Goal: Task Accomplishment & Management: Manage account settings

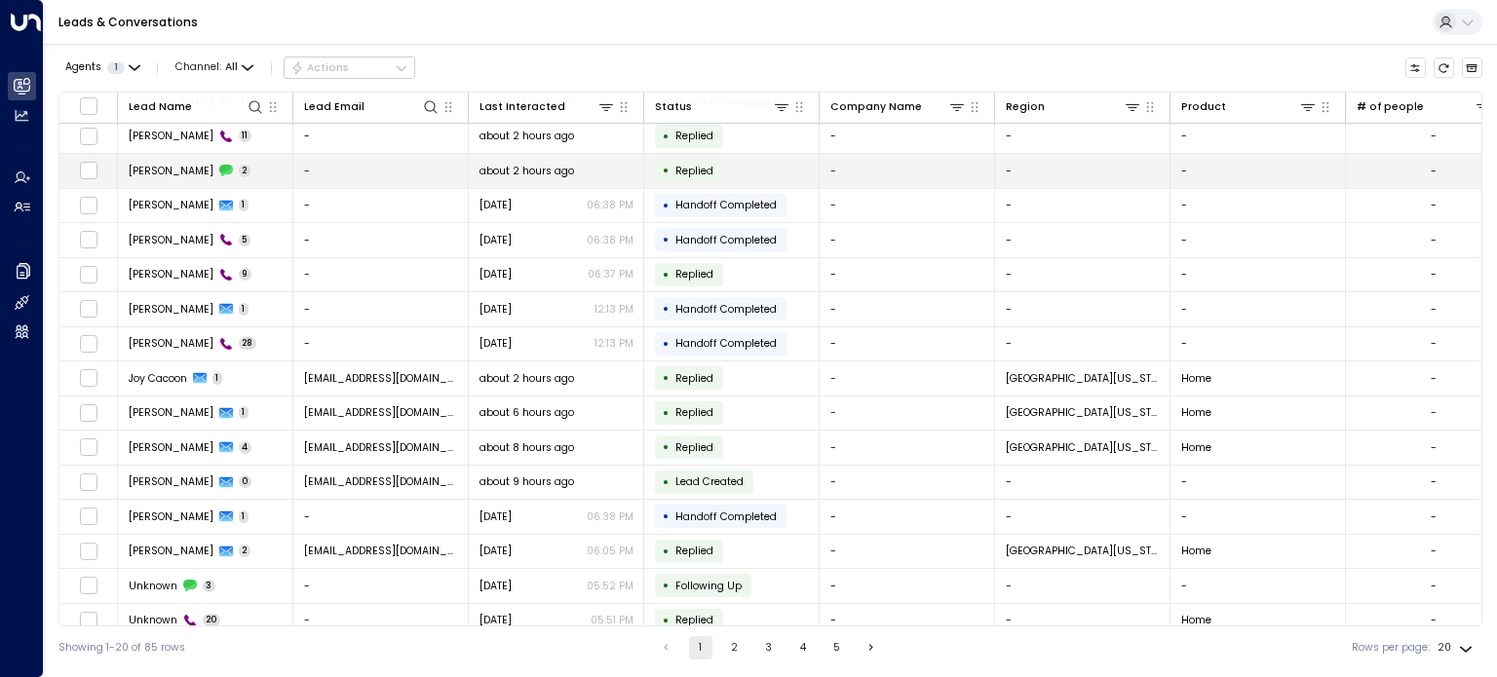
scroll to position [74, 0]
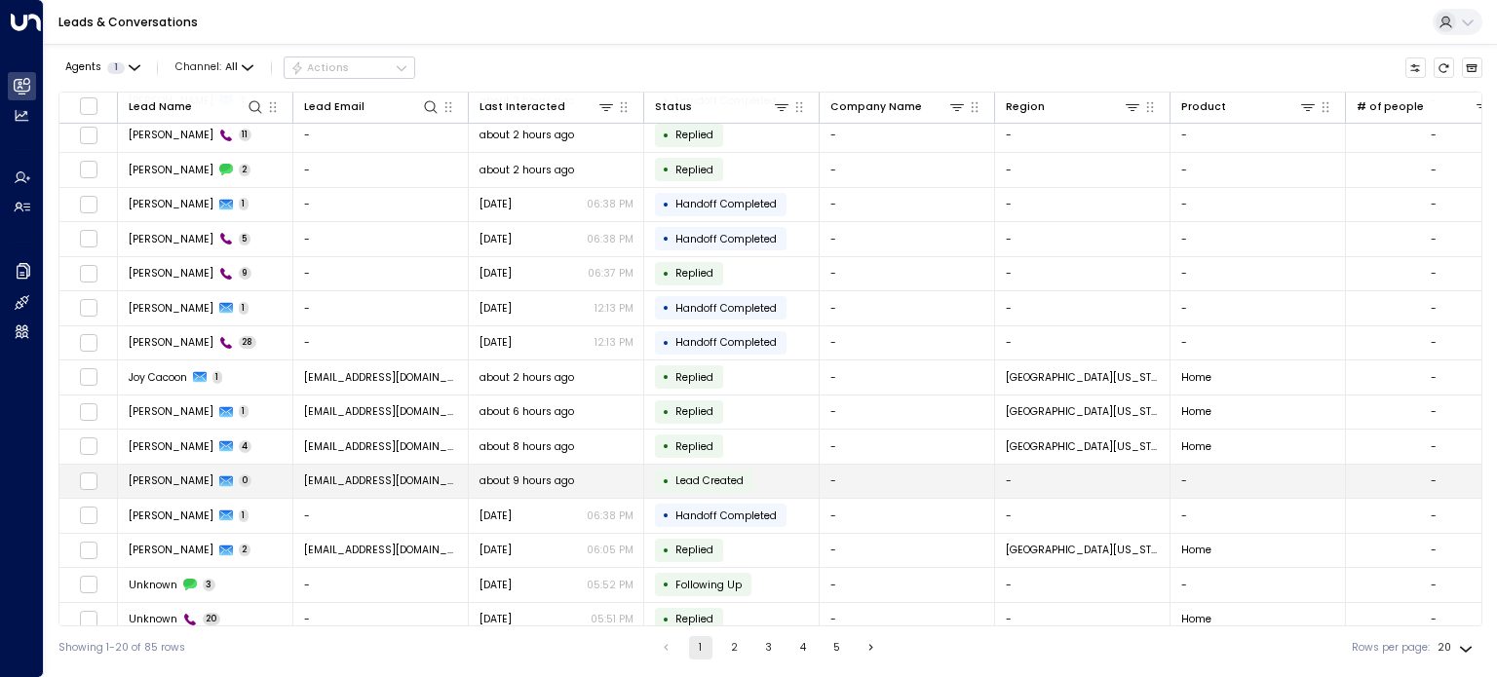
click at [187, 475] on span "[PERSON_NAME]" at bounding box center [171, 481] width 85 height 15
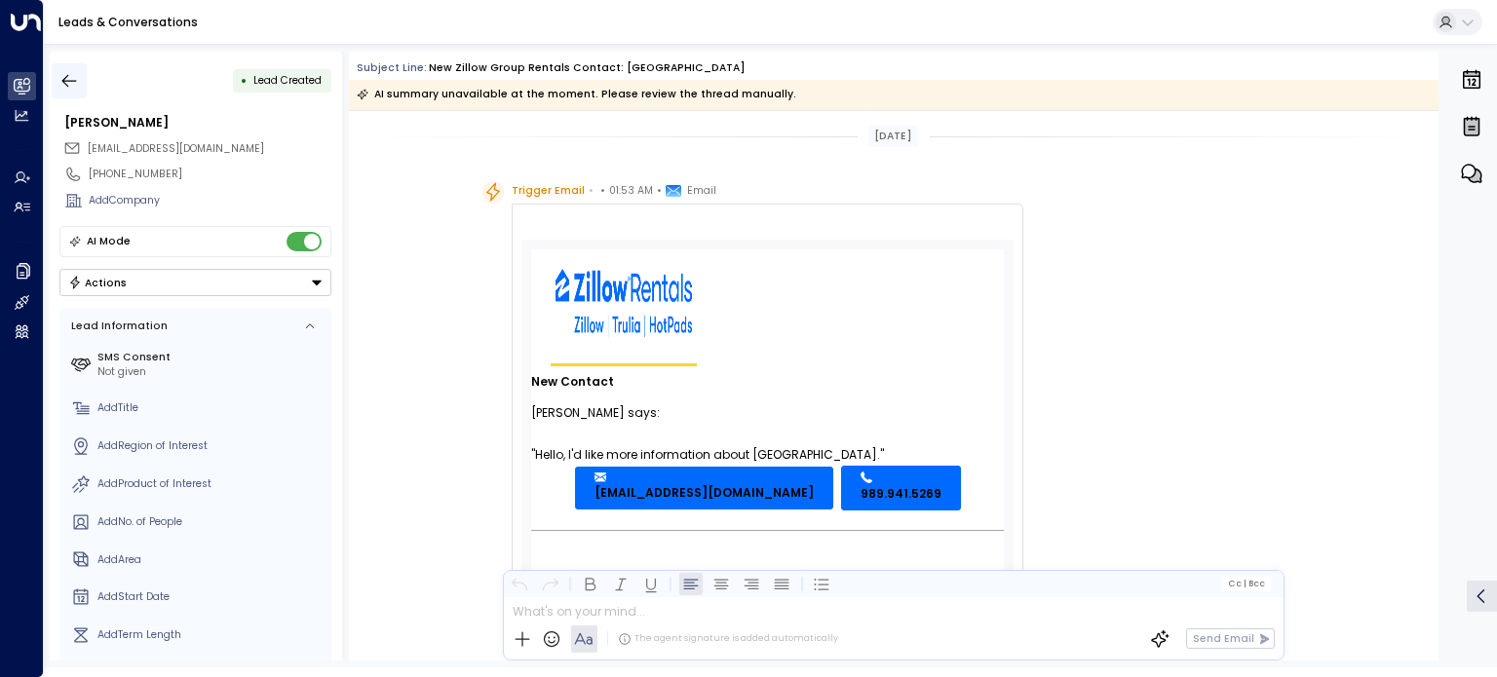
click at [70, 81] on icon "button" at bounding box center [69, 80] width 15 height 13
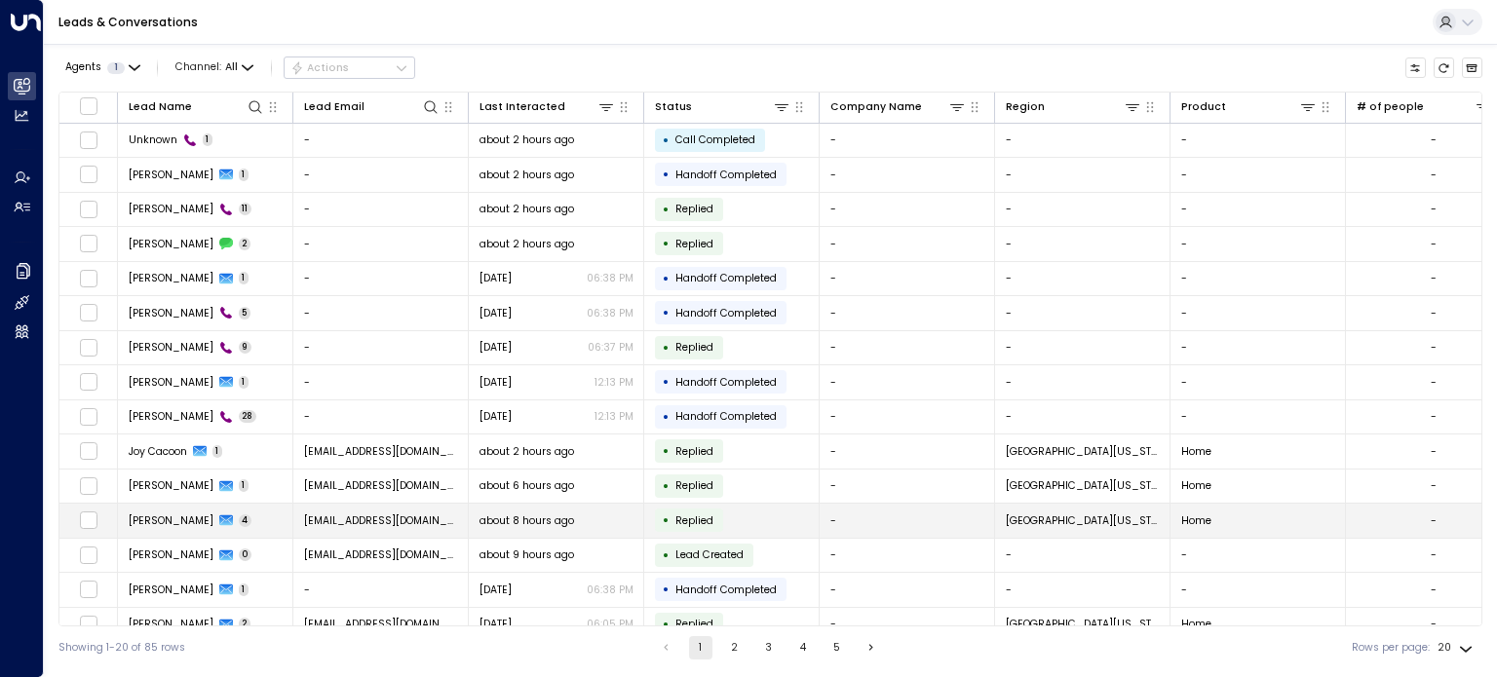
click at [329, 516] on span "[EMAIL_ADDRESS][DOMAIN_NAME]" at bounding box center [381, 521] width 154 height 15
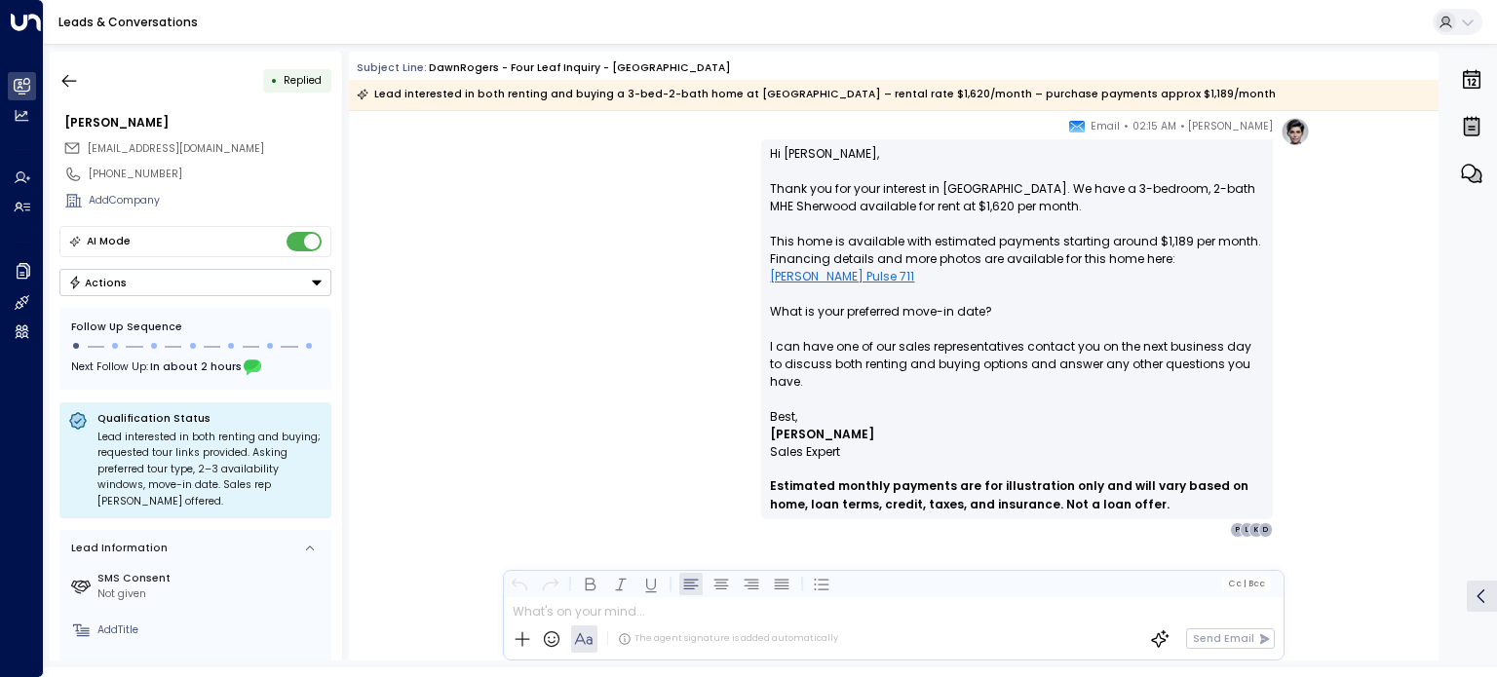
scroll to position [1993, 0]
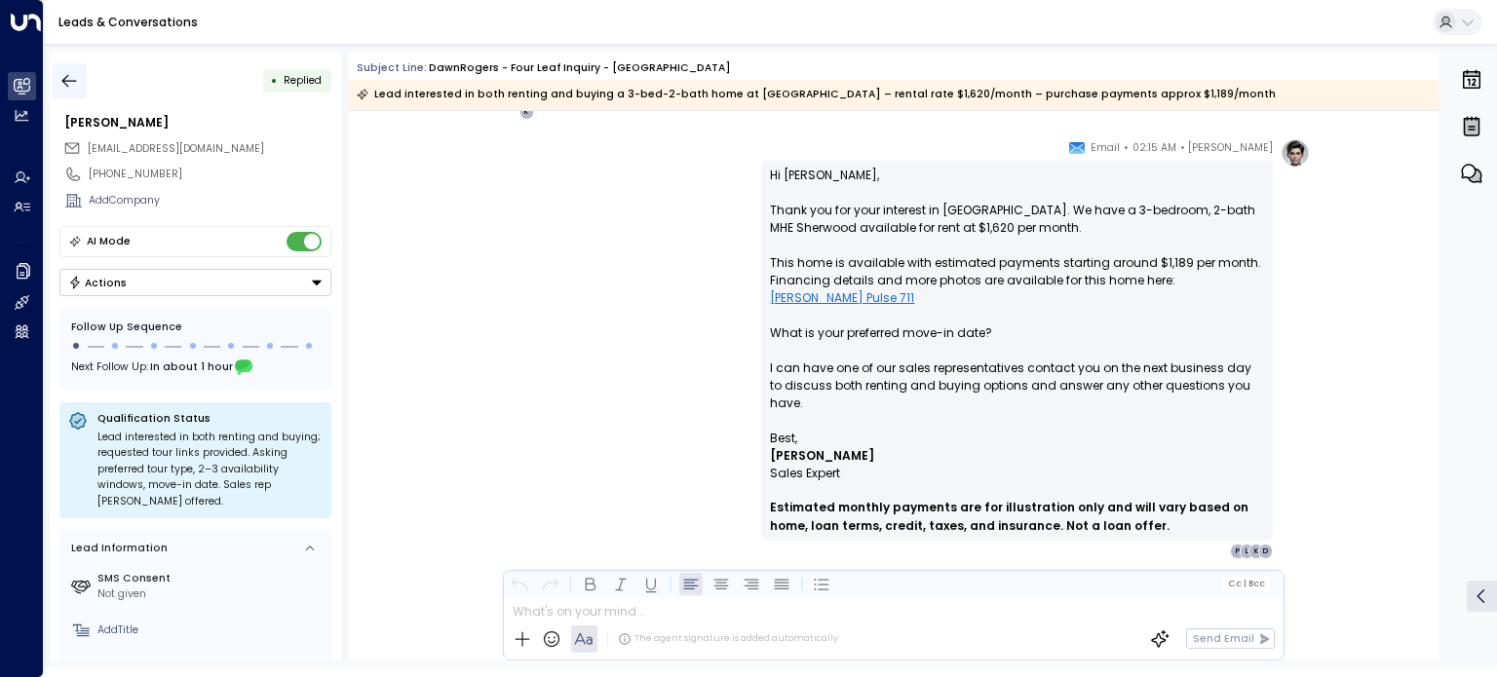
click at [70, 77] on icon "button" at bounding box center [68, 80] width 19 height 19
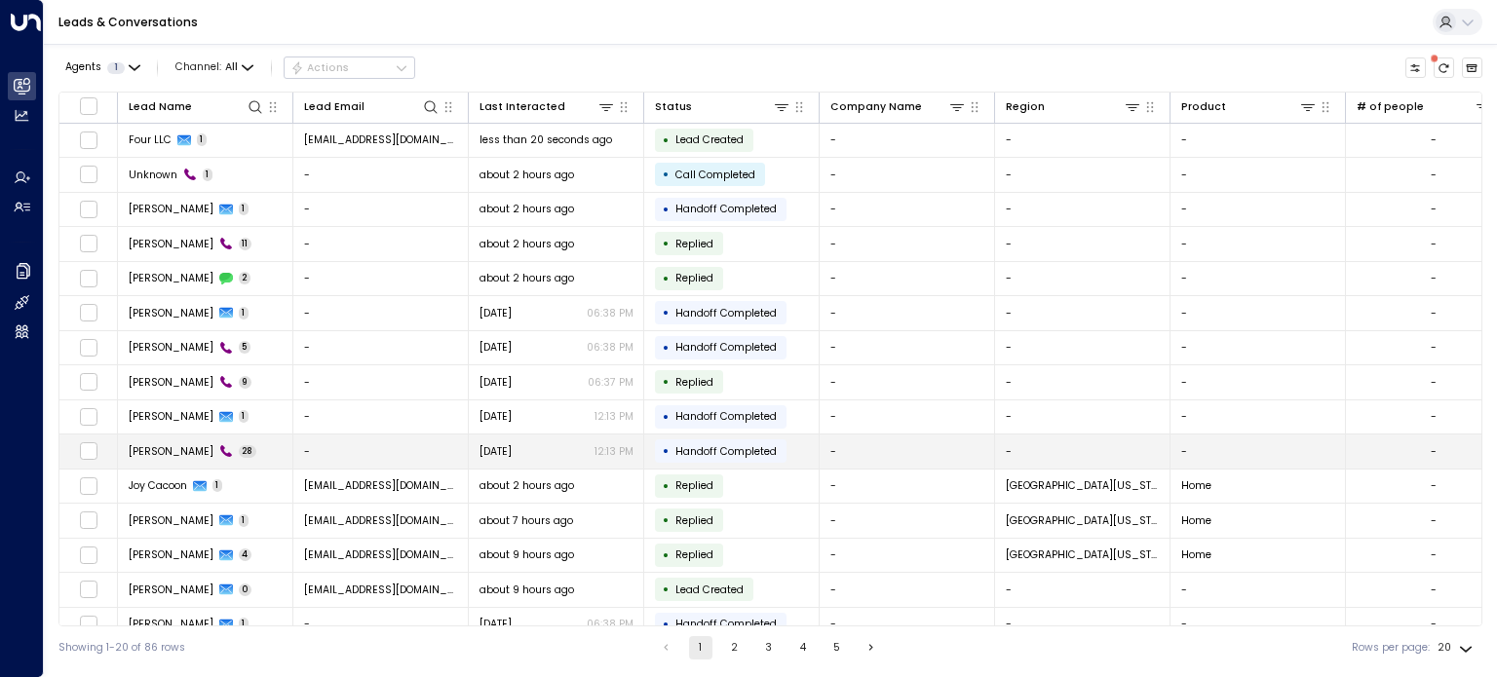
click at [168, 451] on span "[PERSON_NAME]" at bounding box center [171, 451] width 85 height 15
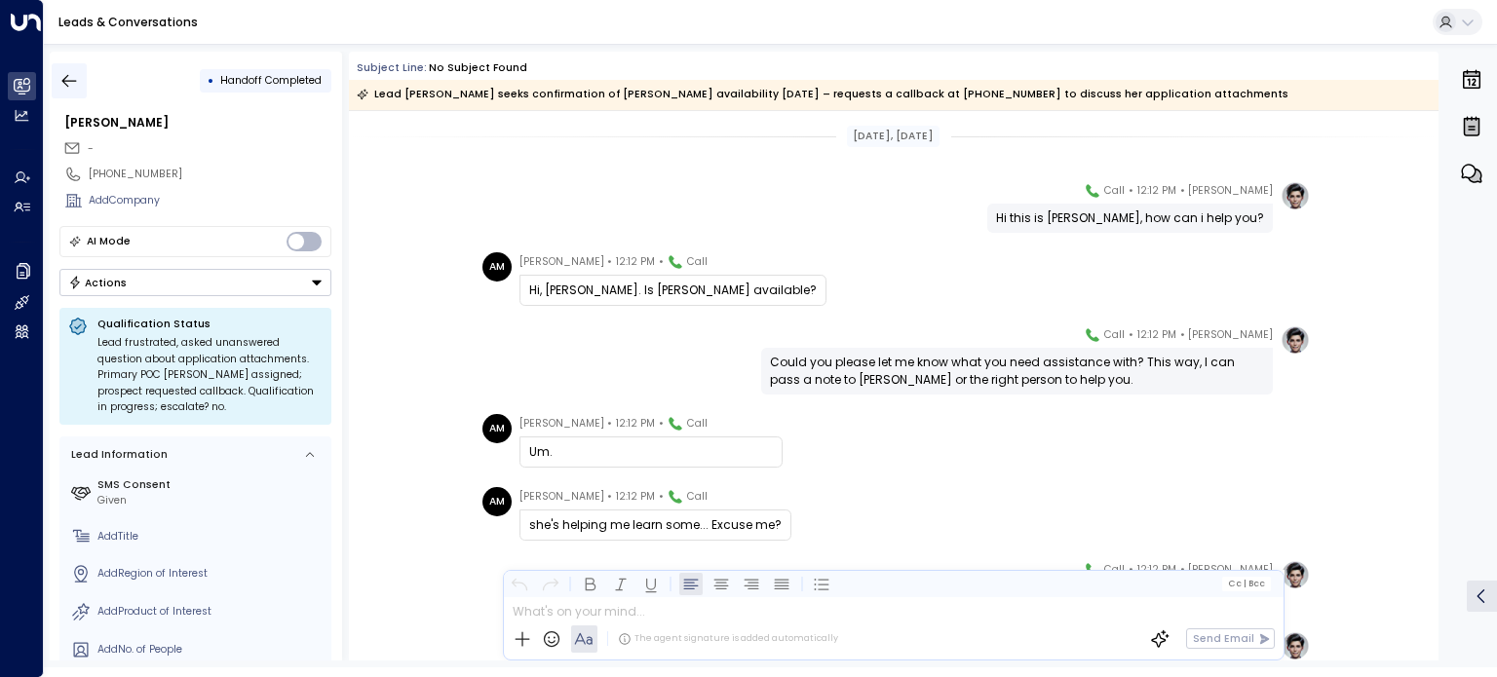
click at [78, 85] on icon "button" at bounding box center [68, 80] width 19 height 19
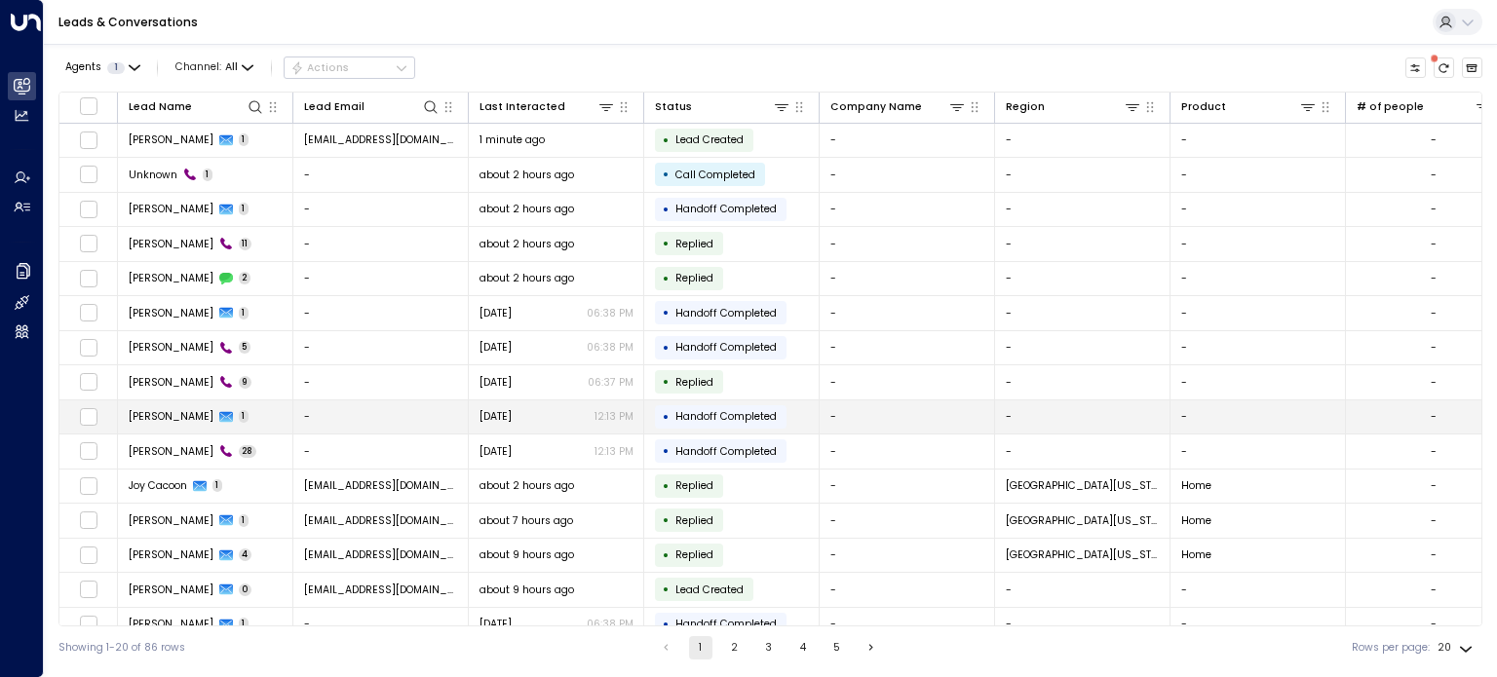
click at [498, 412] on span "[DATE]" at bounding box center [495, 416] width 32 height 15
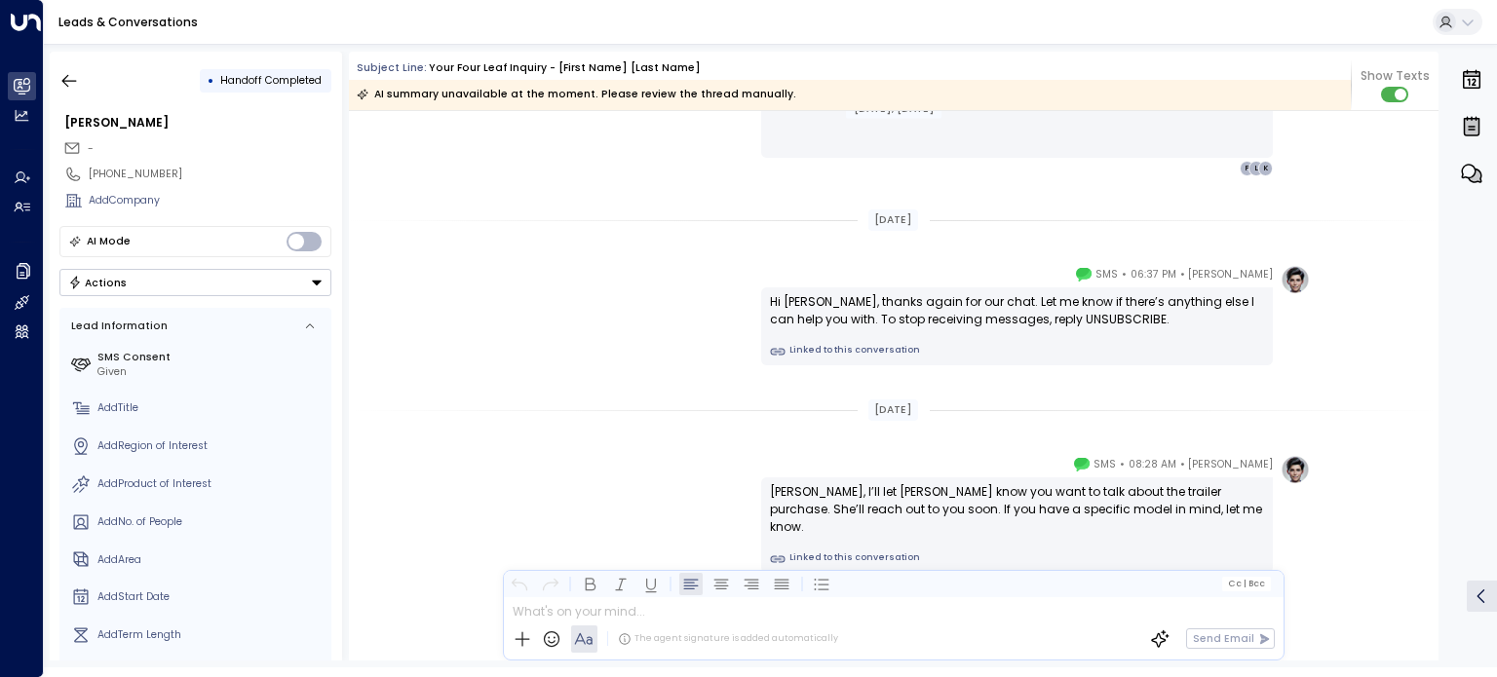
scroll to position [481, 0]
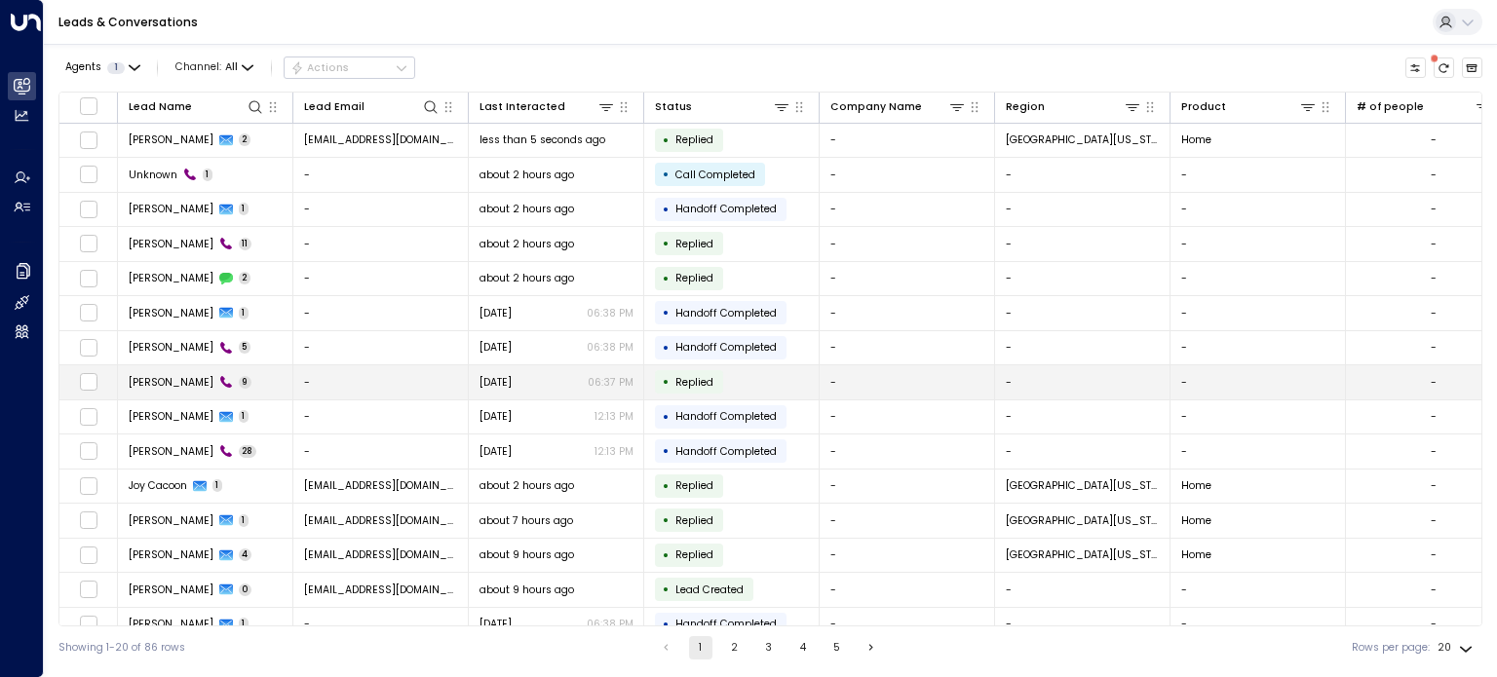
click at [503, 371] on td "[DATE] 06:37 PM" at bounding box center [556, 382] width 175 height 34
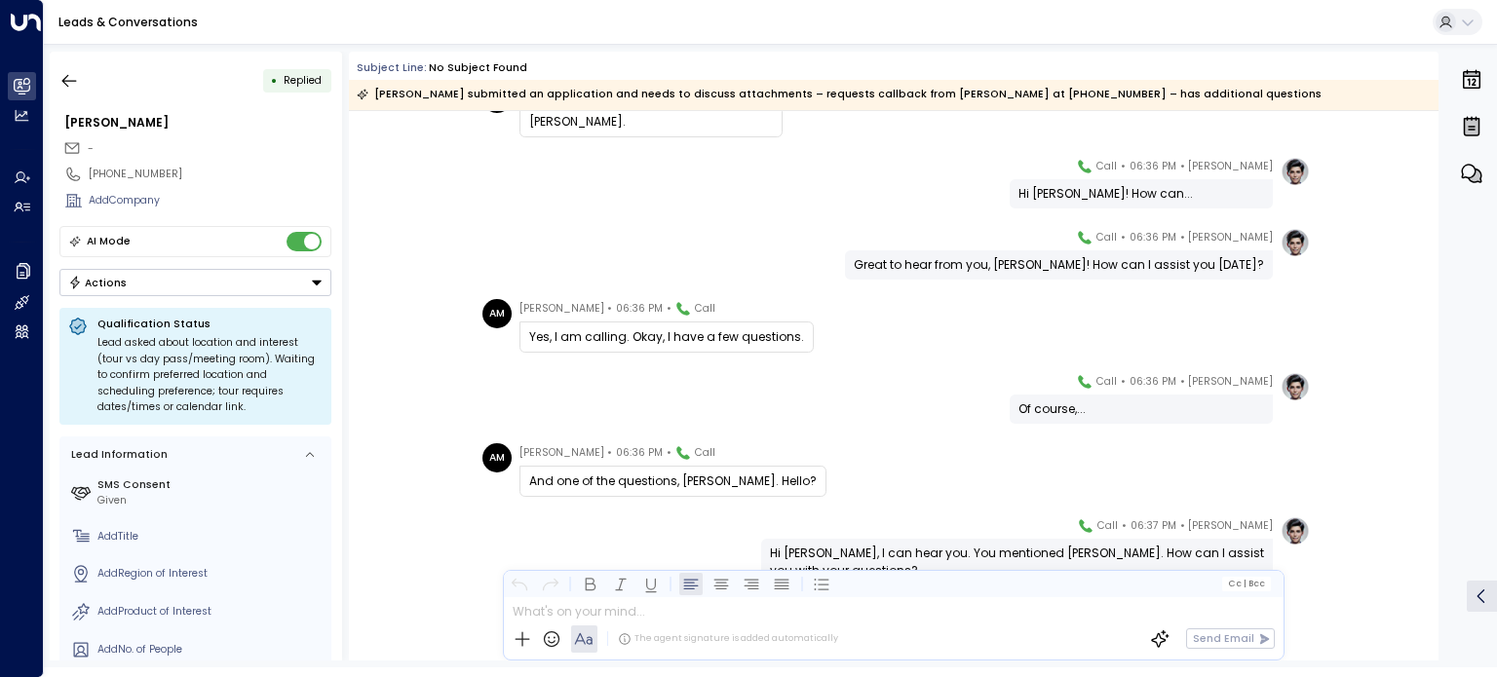
scroll to position [312, 0]
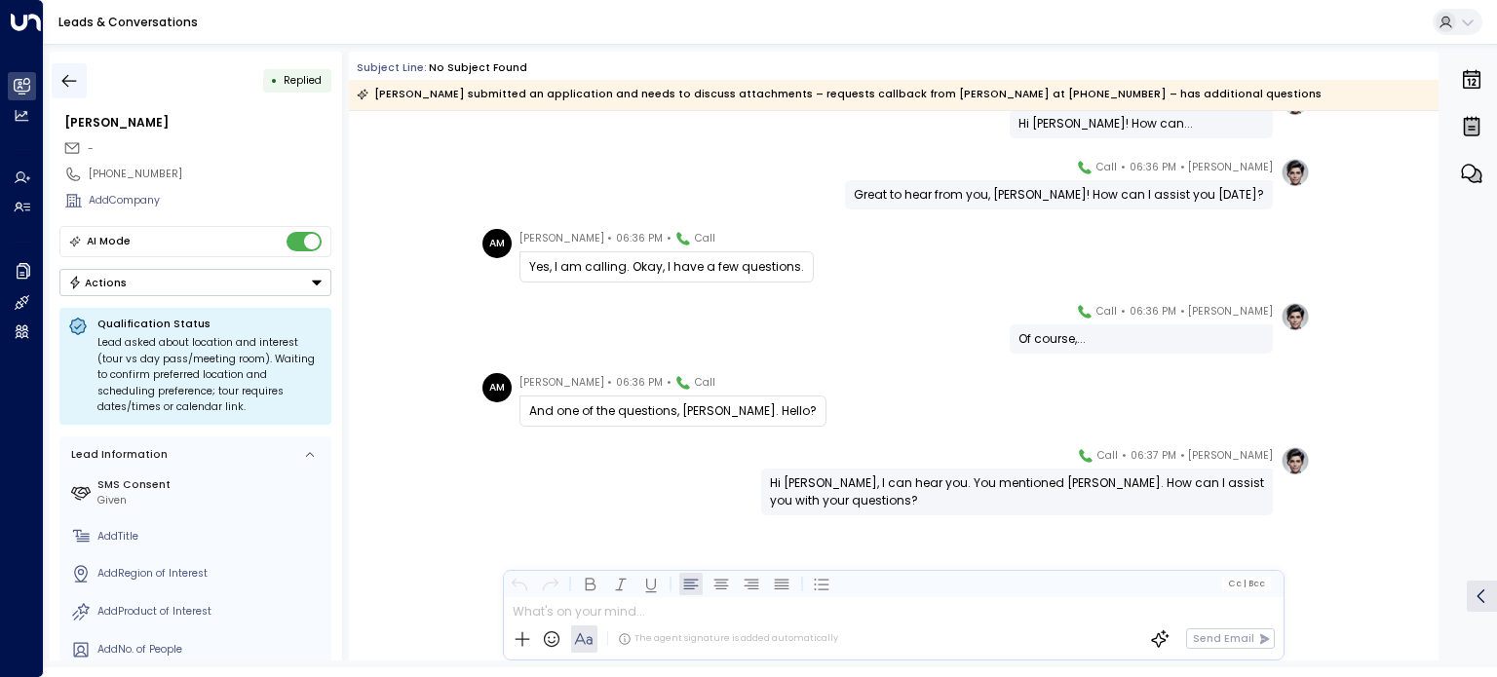
click at [76, 79] on icon "button" at bounding box center [68, 80] width 19 height 19
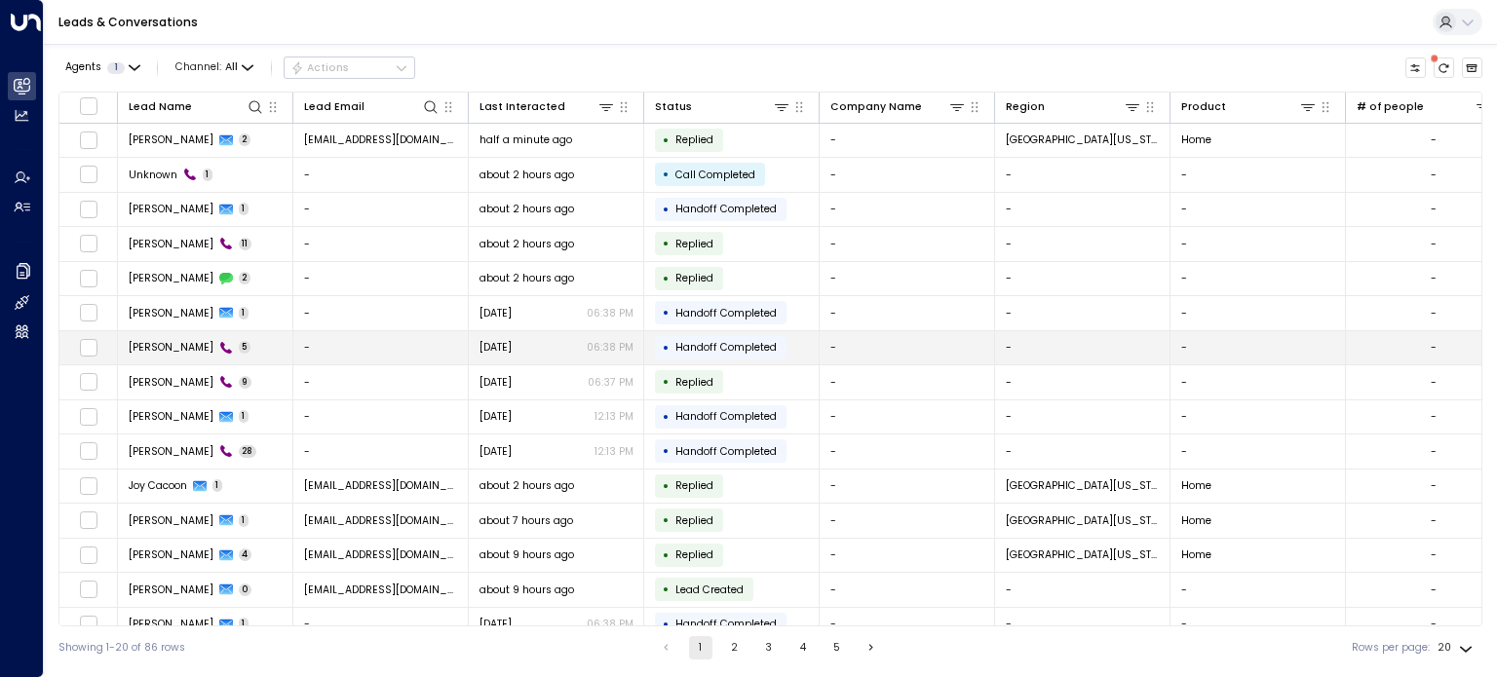
click at [239, 342] on span "5" at bounding box center [245, 347] width 13 height 13
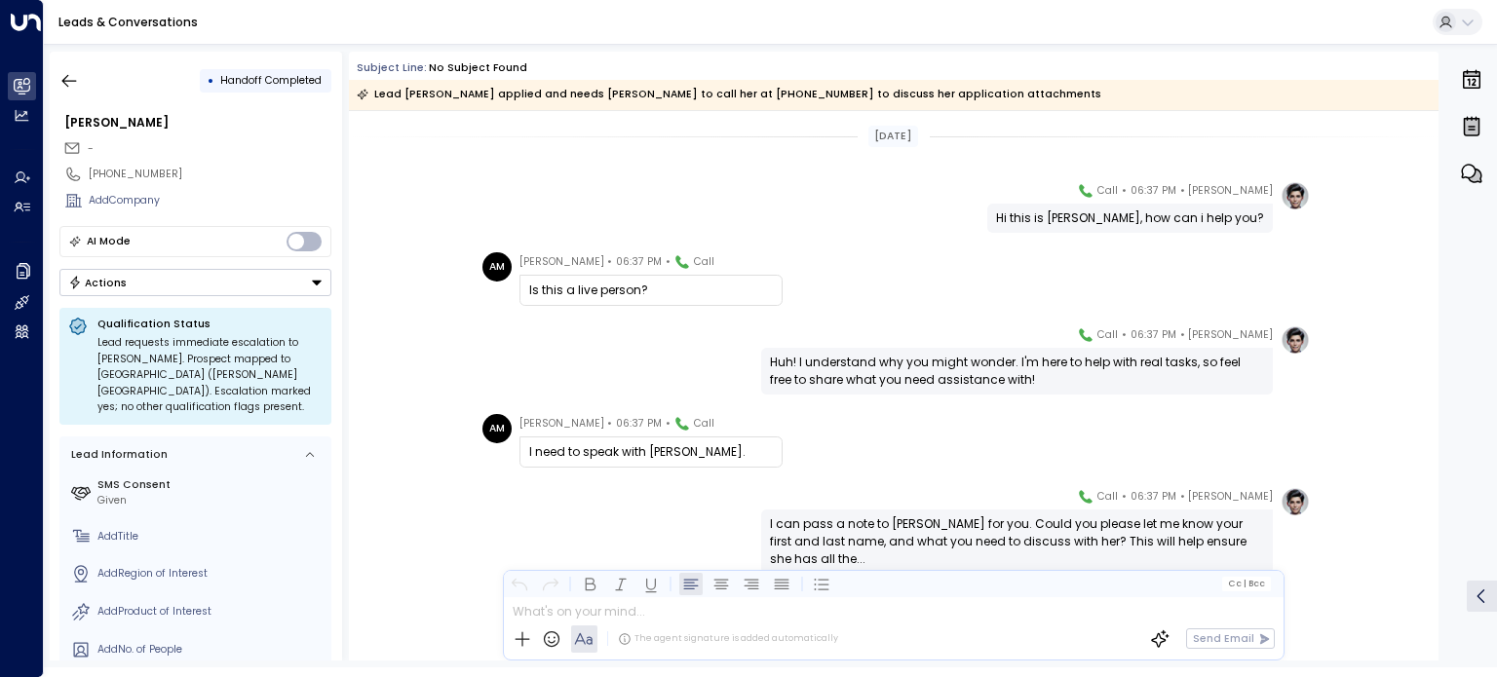
scroll to position [42, 0]
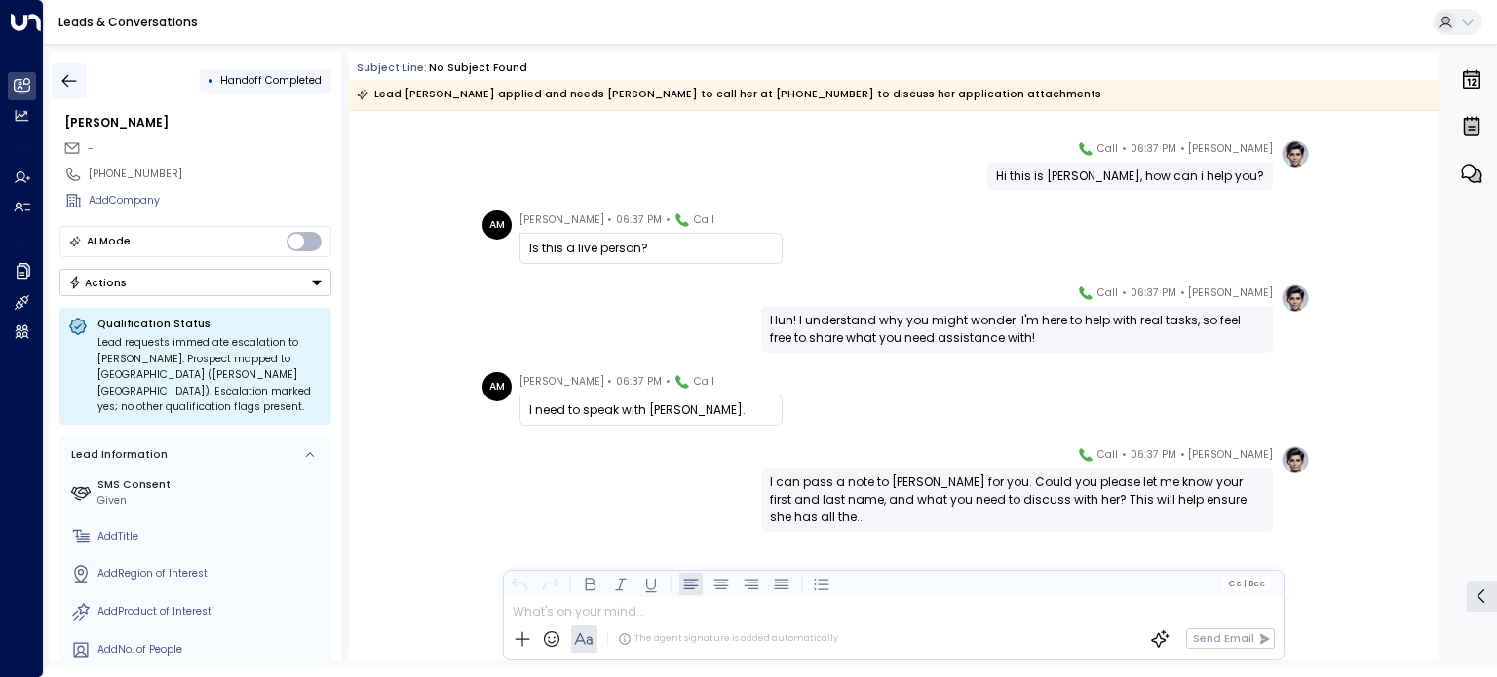
click at [70, 85] on icon "button" at bounding box center [68, 80] width 19 height 19
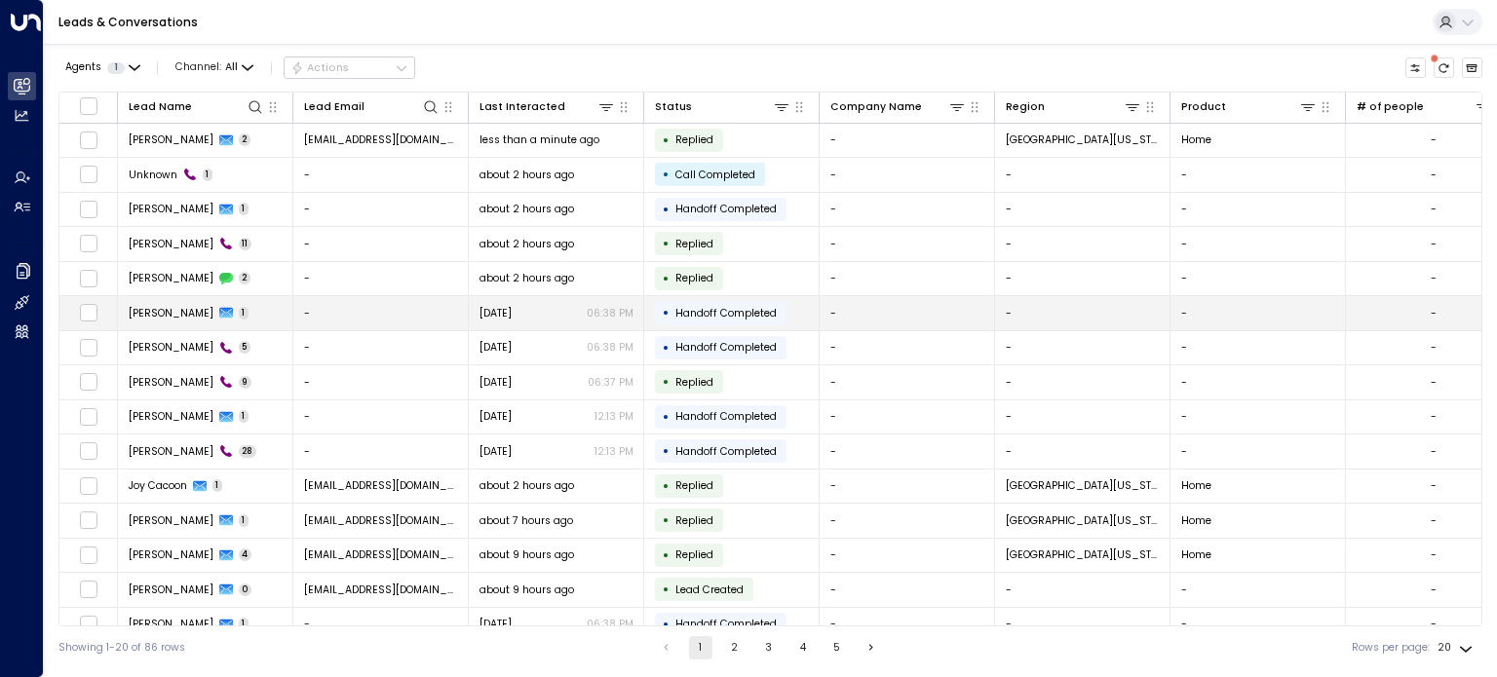
click at [174, 312] on span "[PERSON_NAME]" at bounding box center [171, 313] width 85 height 15
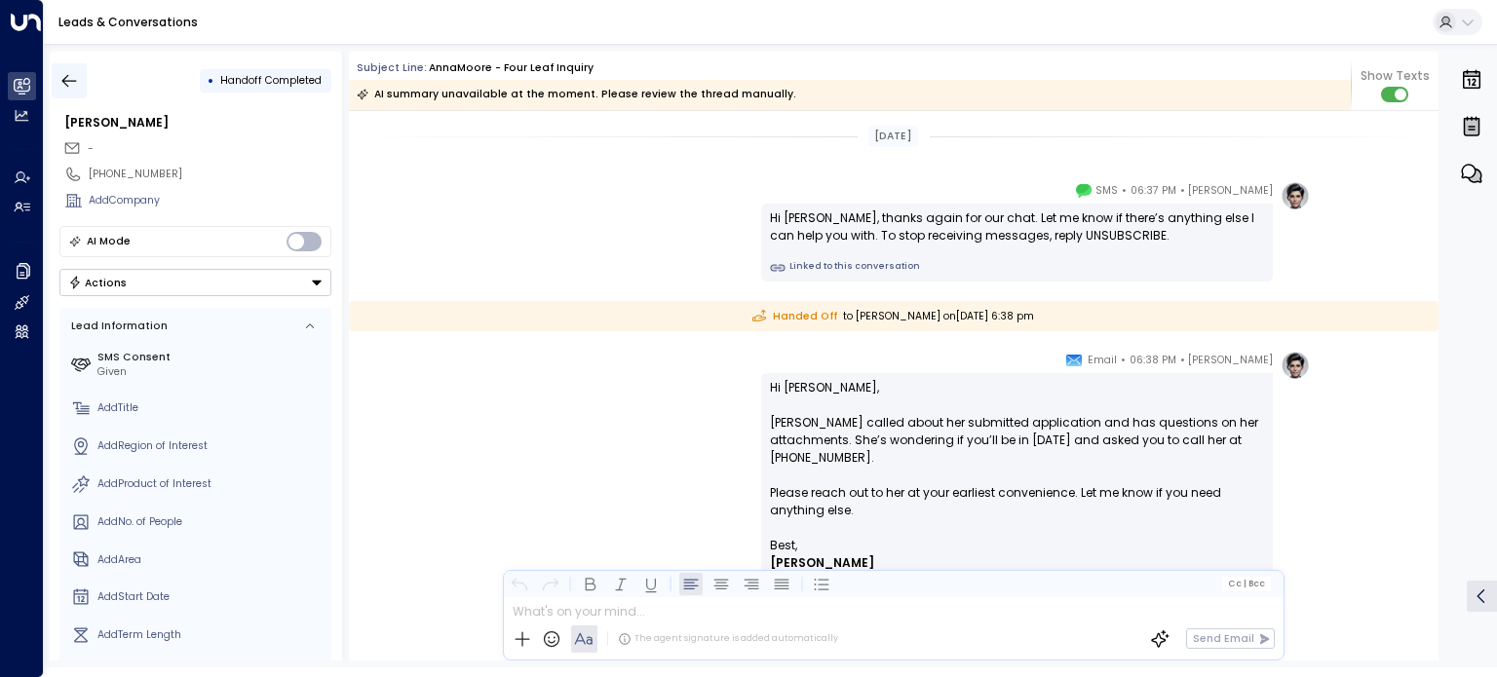
click at [66, 78] on icon "button" at bounding box center [68, 80] width 19 height 19
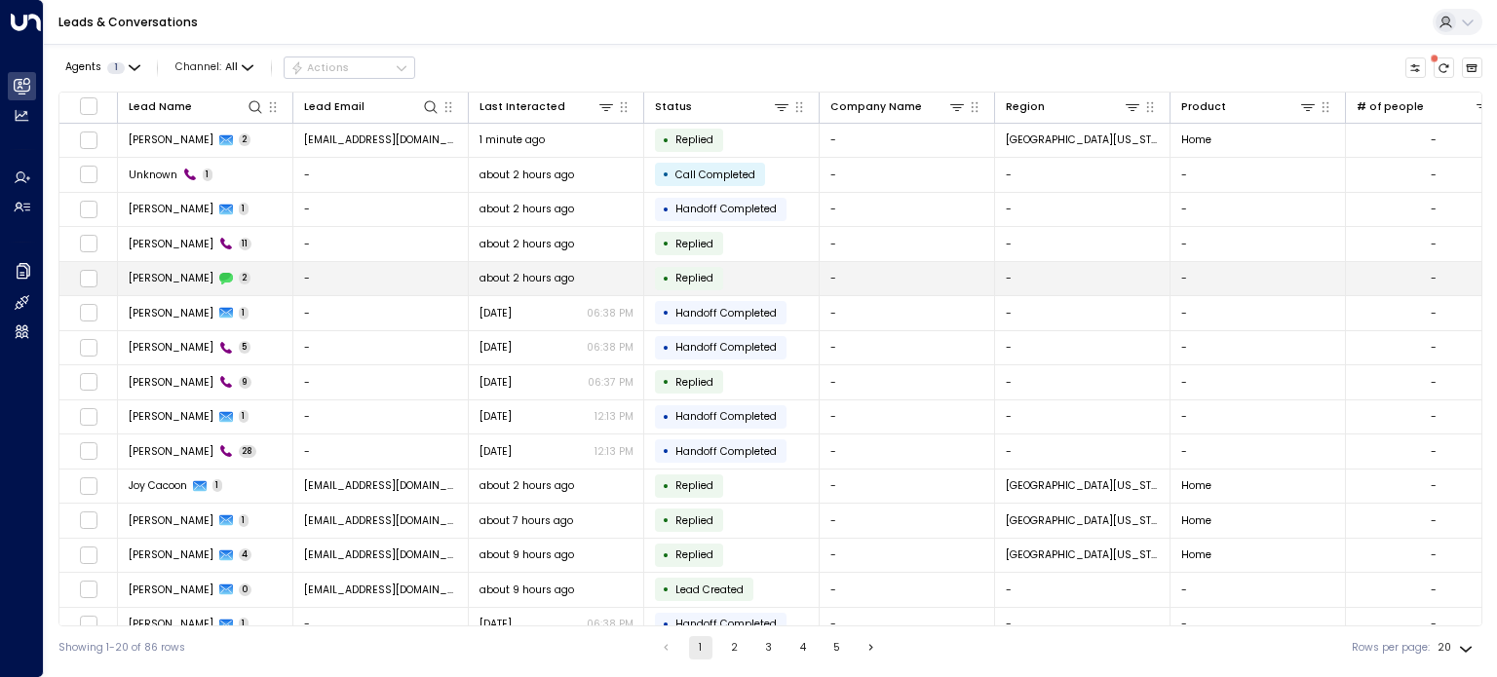
click at [179, 278] on span "[PERSON_NAME]" at bounding box center [171, 278] width 85 height 15
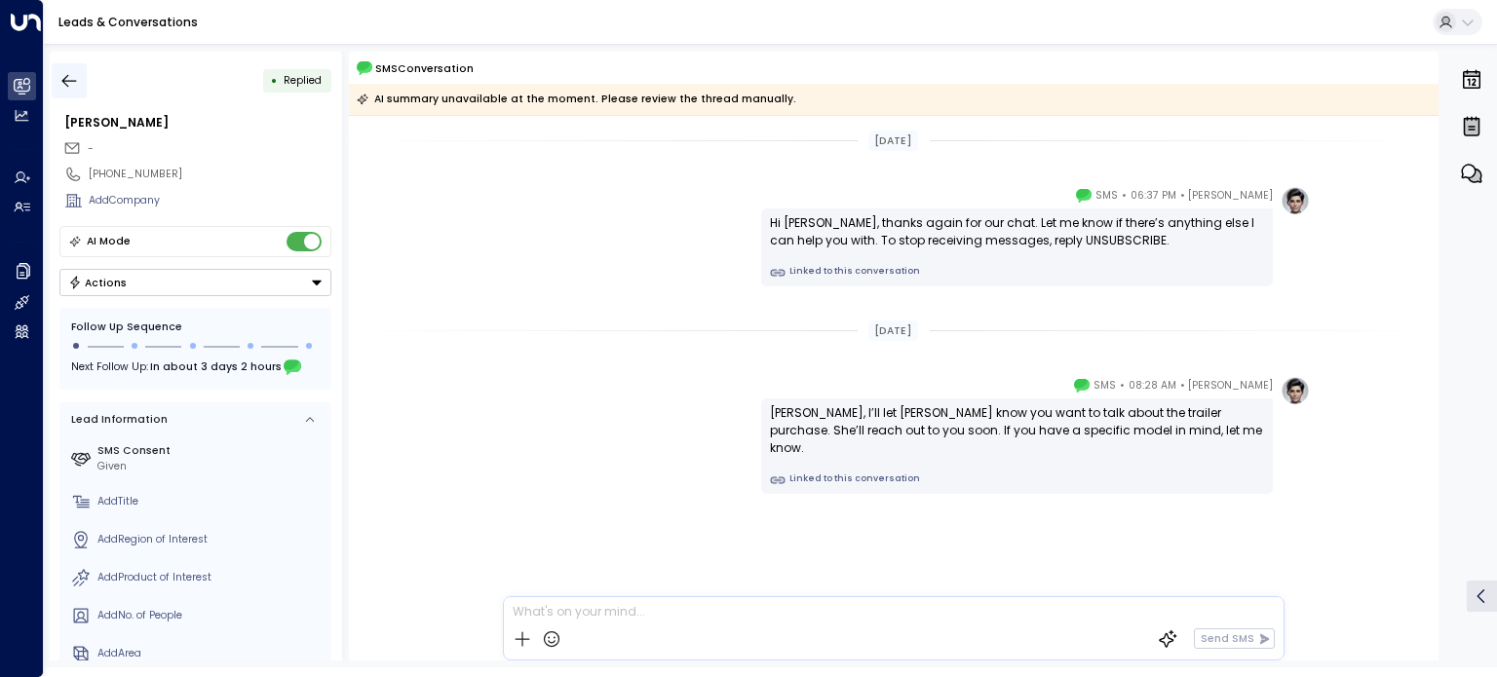
click at [75, 81] on icon "button" at bounding box center [68, 80] width 19 height 19
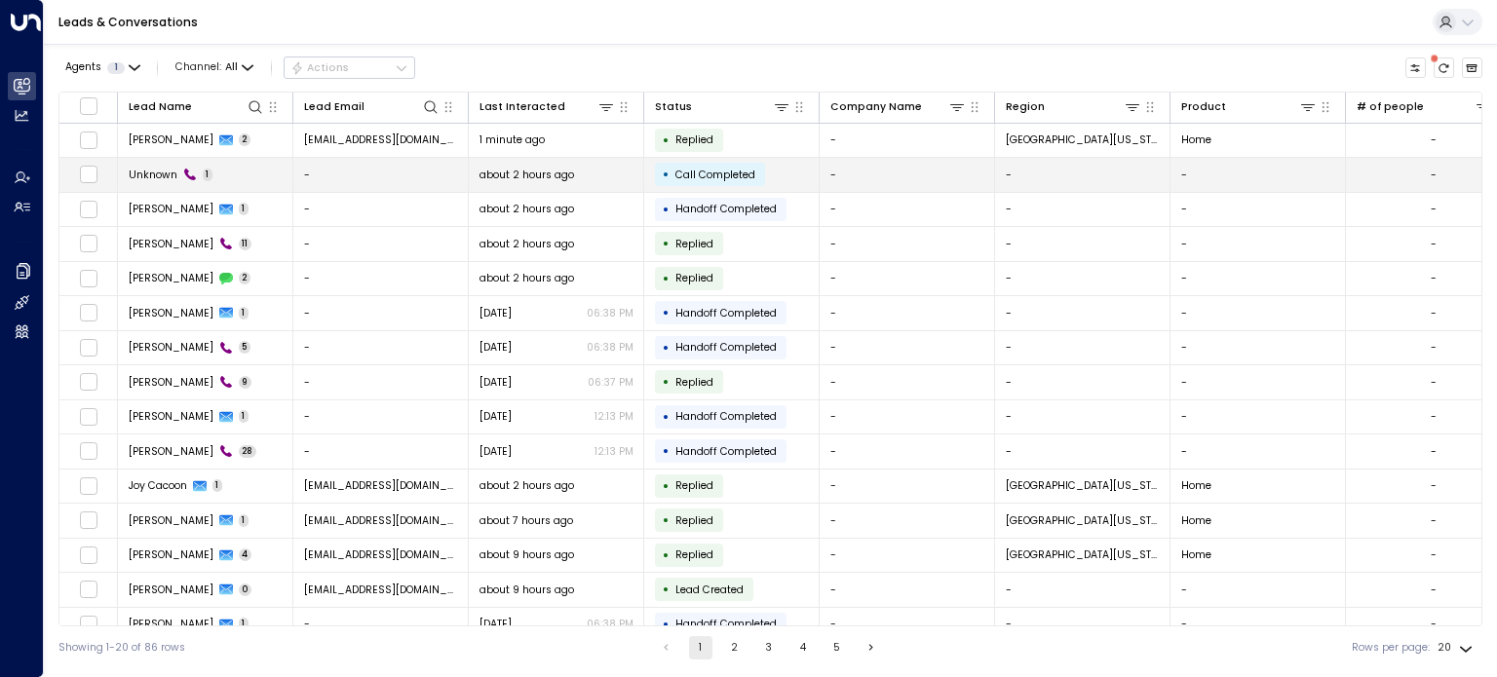
click at [149, 171] on span "Unknown" at bounding box center [153, 175] width 49 height 15
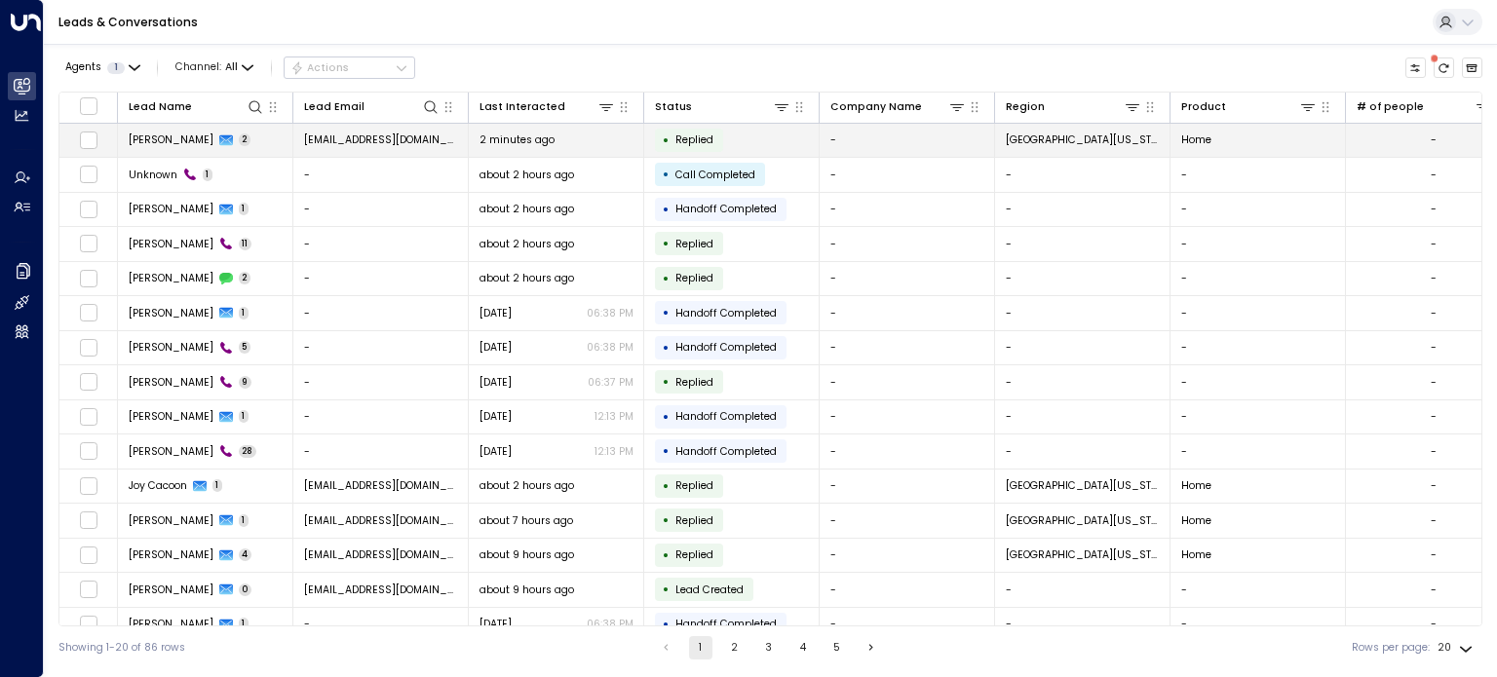
click at [179, 138] on span "[PERSON_NAME]" at bounding box center [171, 140] width 85 height 15
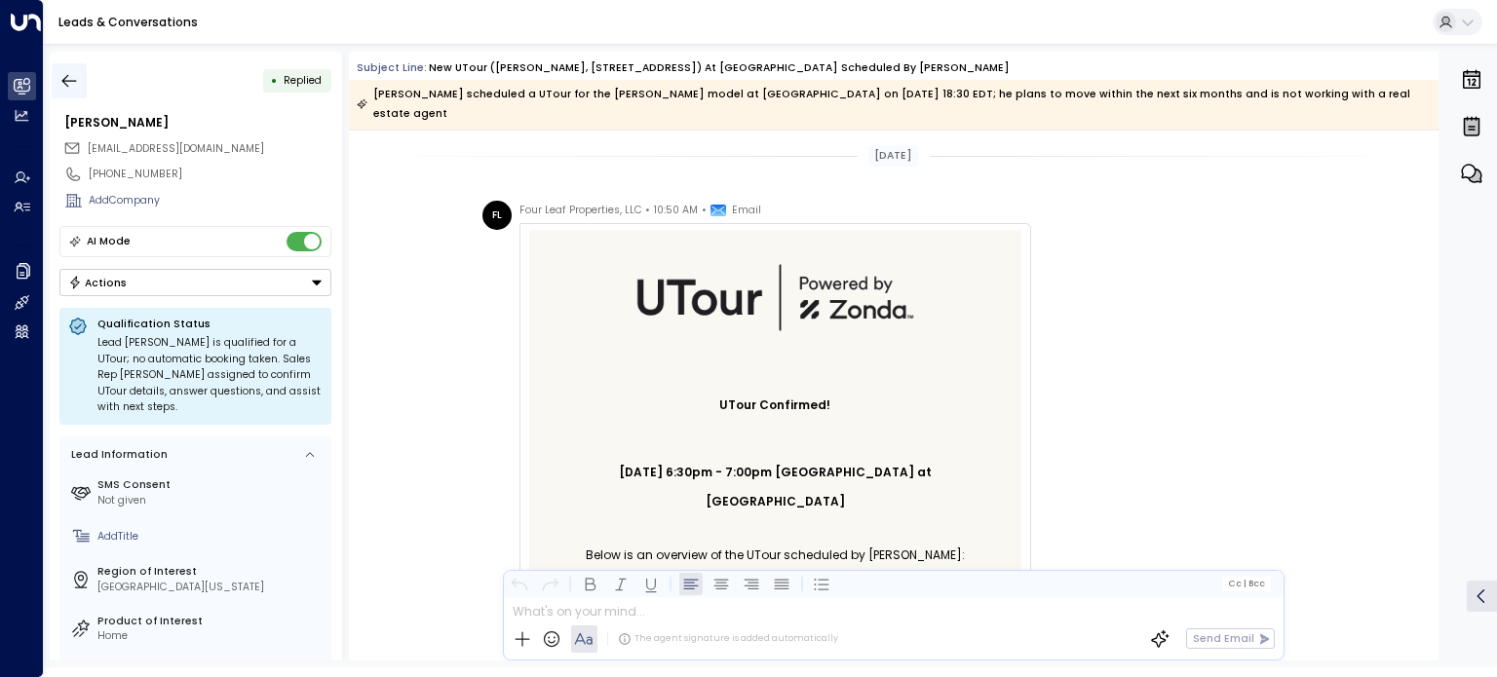
click at [66, 77] on icon "button" at bounding box center [68, 80] width 19 height 19
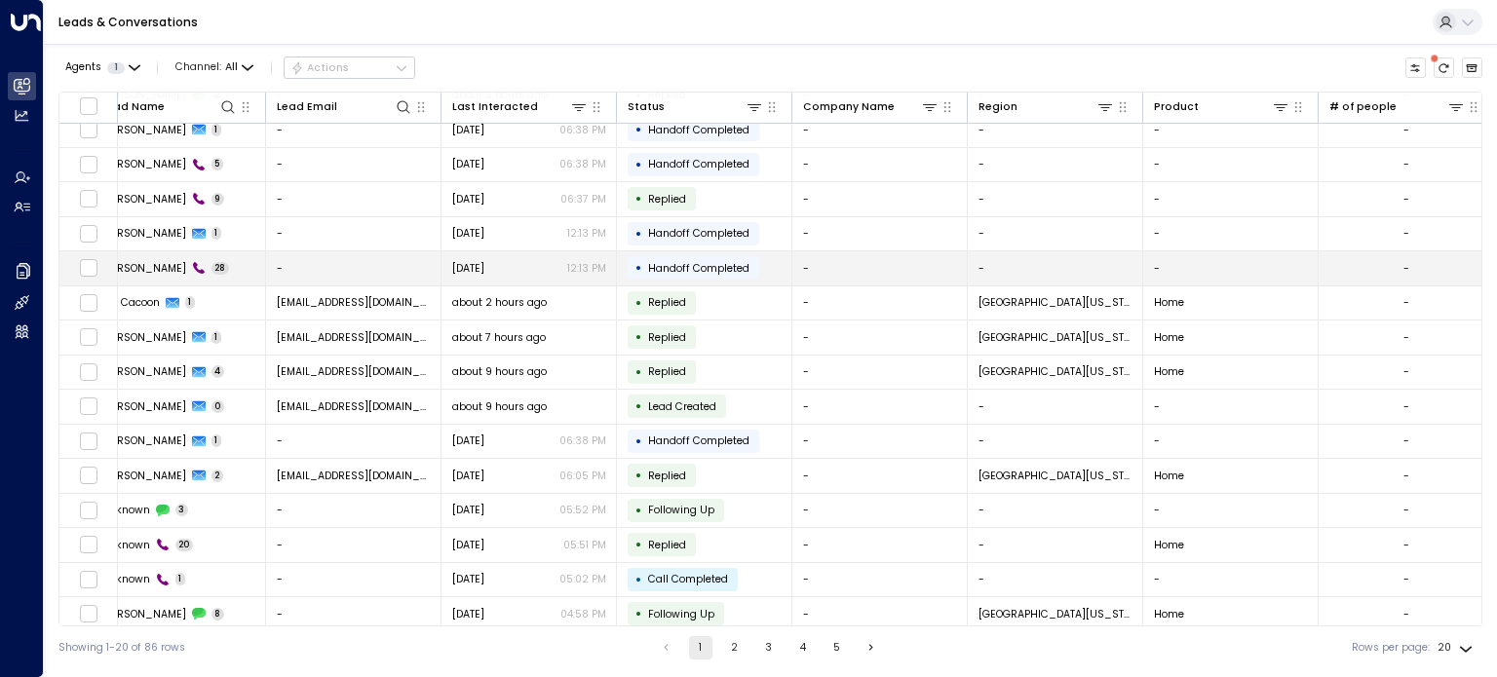
scroll to position [185, 27]
